Goal: Transaction & Acquisition: Download file/media

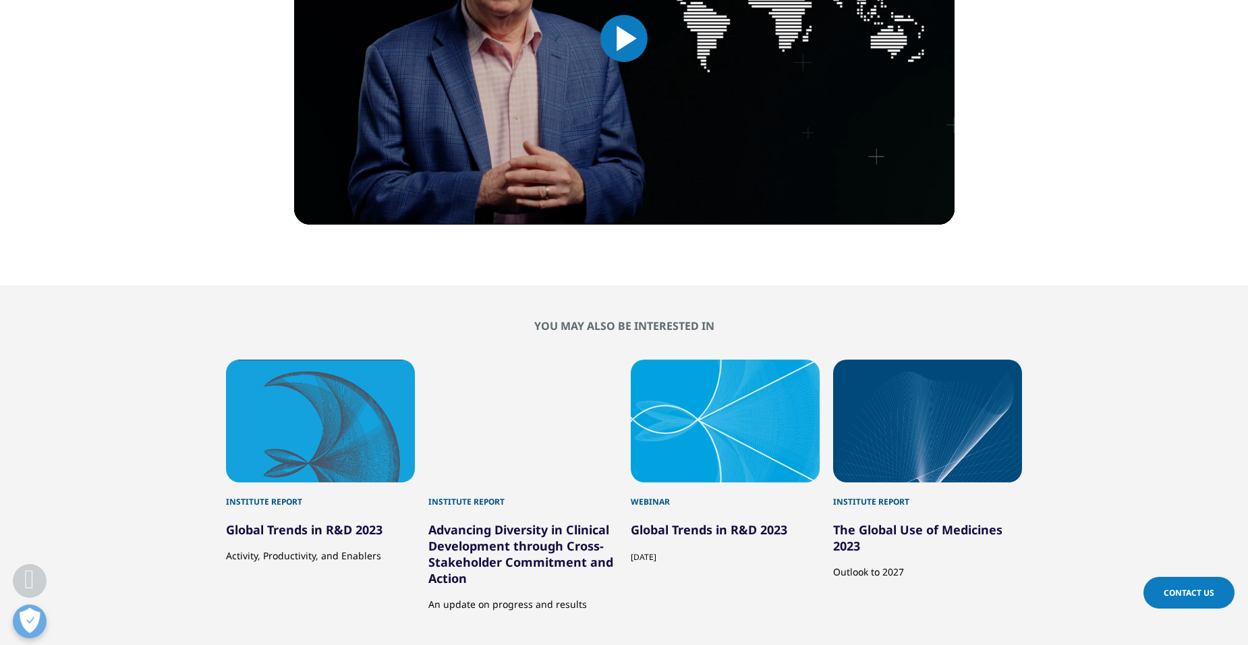
scroll to position [877, 0]
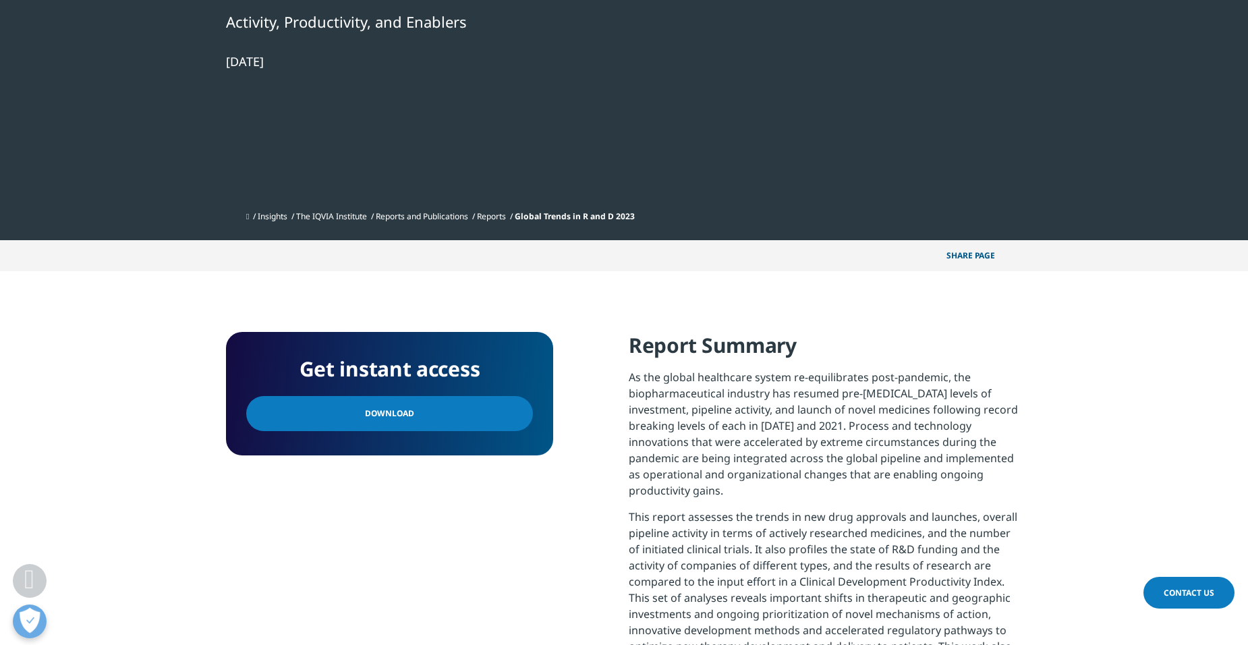
scroll to position [337, 0]
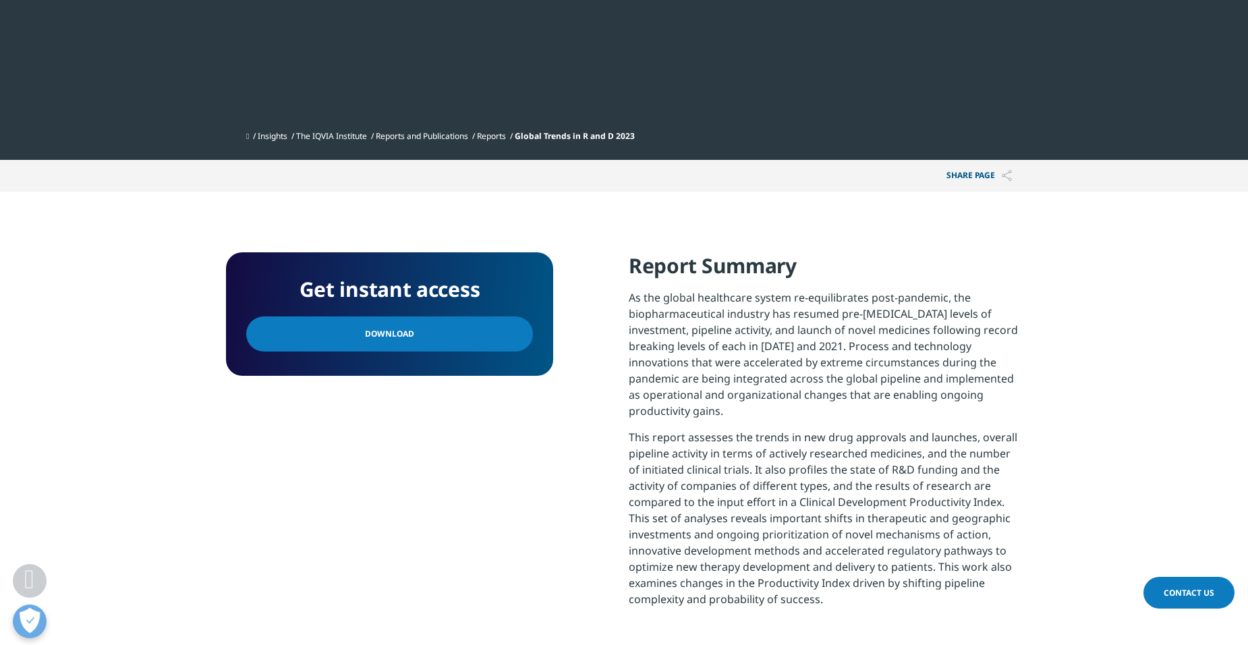
click at [329, 322] on link "Download" at bounding box center [389, 333] width 287 height 35
click at [504, 134] on link "Reports" at bounding box center [491, 135] width 29 height 11
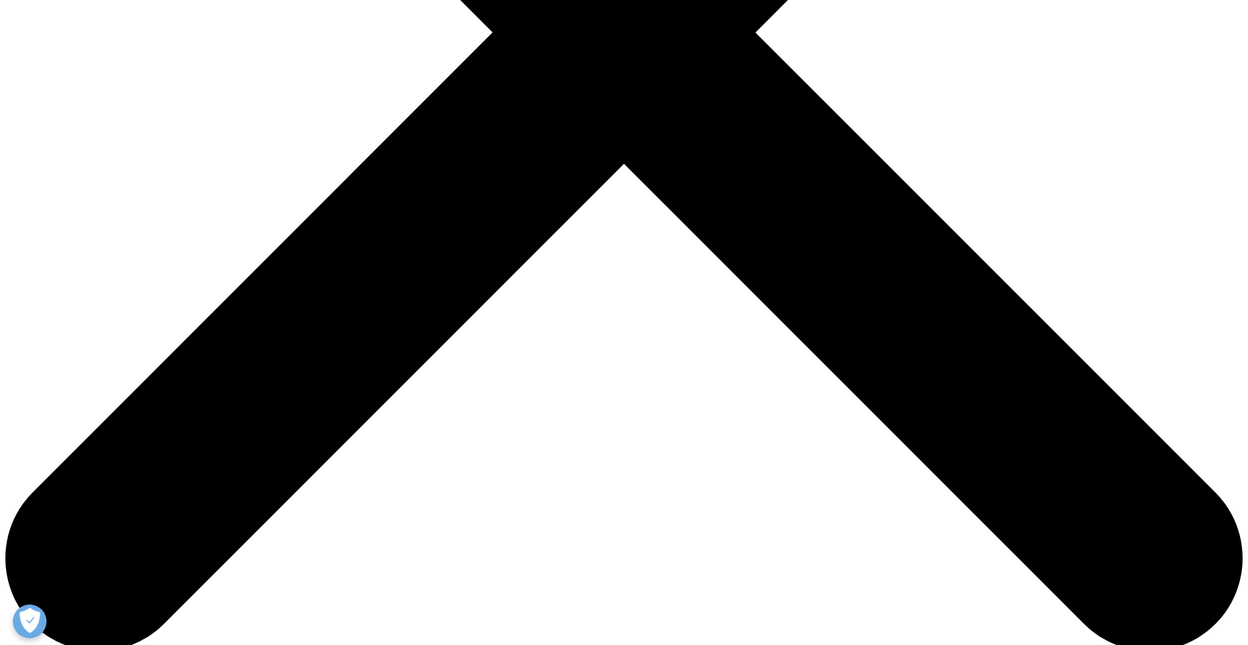
scroll to position [607, 0]
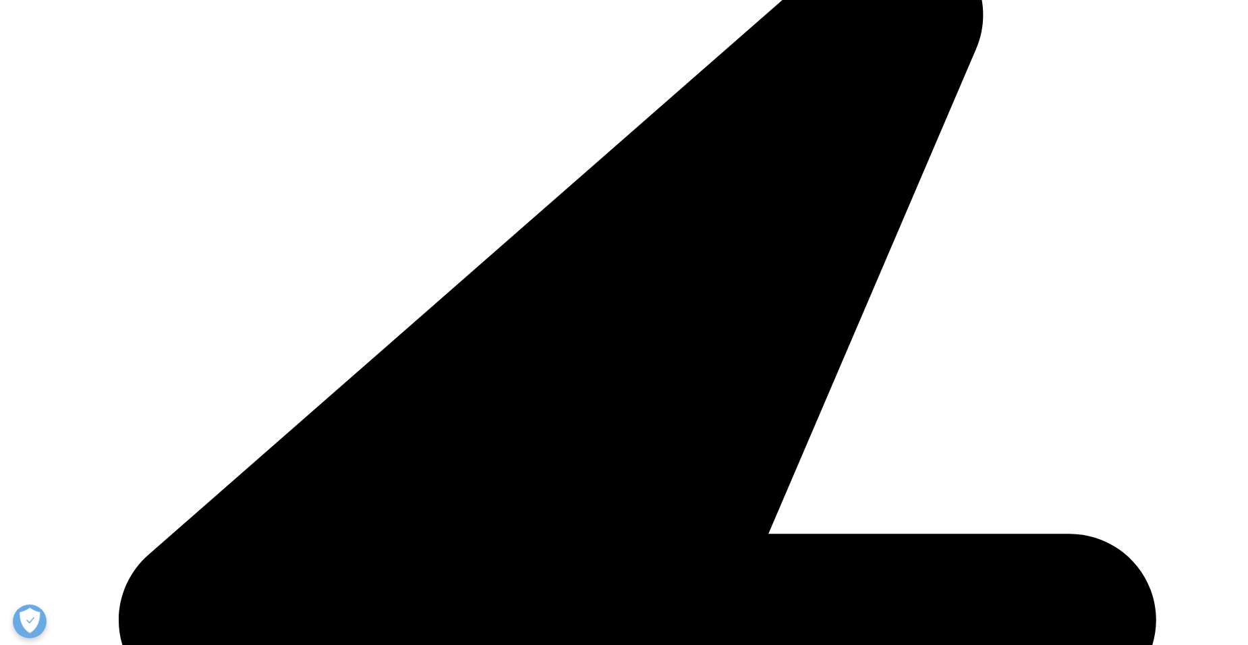
scroll to position [337, 0]
